Goal: Check status: Check status

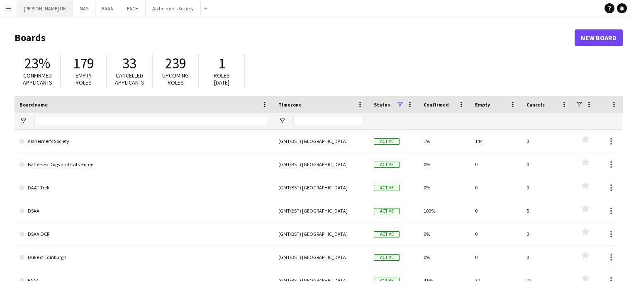
click at [45, 10] on button "[PERSON_NAME] UK Close" at bounding box center [45, 8] width 56 height 16
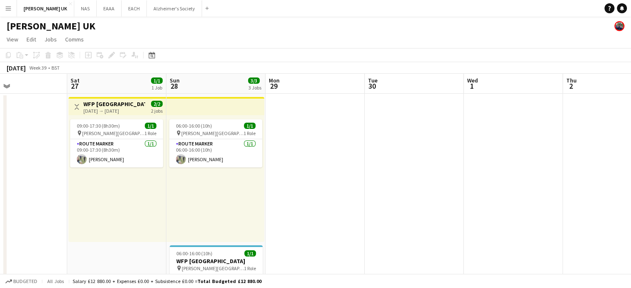
scroll to position [0, 230]
click at [300, 210] on app-date-cell at bounding box center [315, 281] width 99 height 375
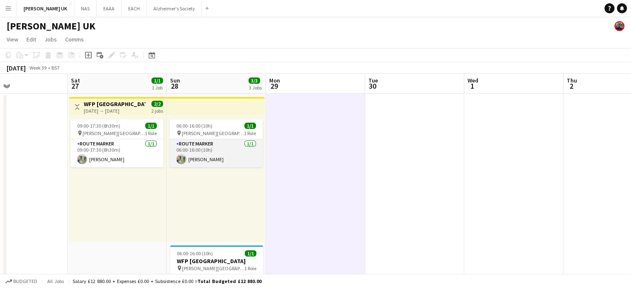
click at [203, 147] on app-card-role "Route Marker [DATE] 06:00-16:00 (10h) [PERSON_NAME]" at bounding box center [216, 153] width 93 height 28
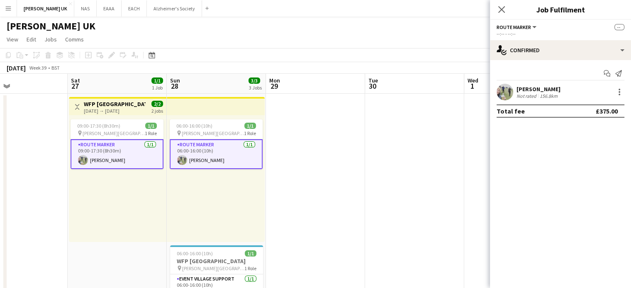
click at [555, 97] on div "156.8km" at bounding box center [548, 96] width 21 height 6
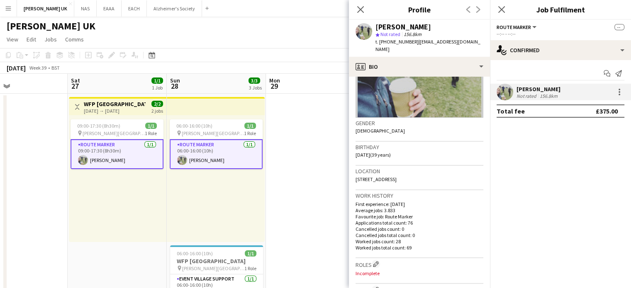
scroll to position [125, 0]
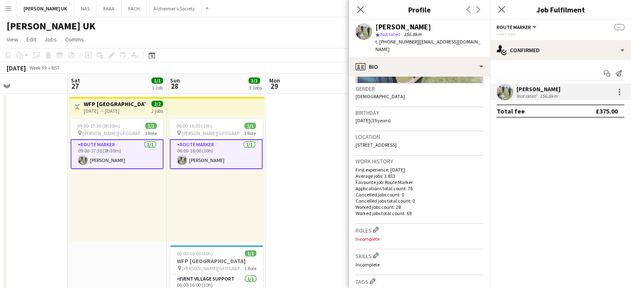
click at [333, 190] on app-date-cell at bounding box center [315, 281] width 99 height 375
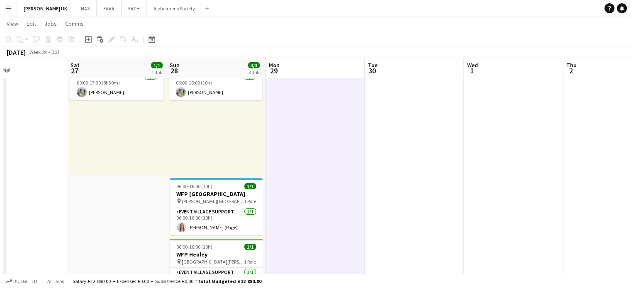
scroll to position [0, 0]
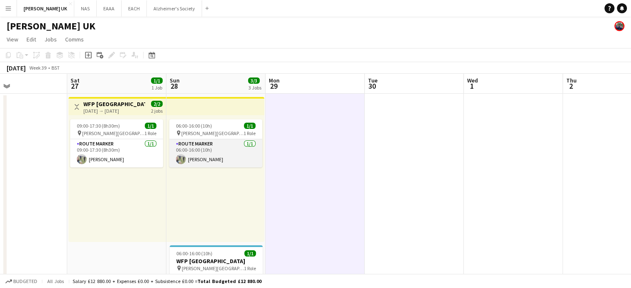
click at [220, 159] on app-card-role "Route Marker [DATE] 06:00-16:00 (10h) [PERSON_NAME]" at bounding box center [215, 153] width 93 height 28
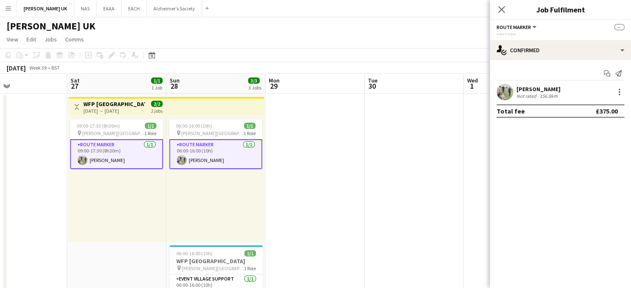
drag, startPoint x: 283, startPoint y: 233, endPoint x: 275, endPoint y: 233, distance: 7.9
click at [284, 233] on app-date-cell at bounding box center [315, 281] width 99 height 375
